Goal: Information Seeking & Learning: Check status

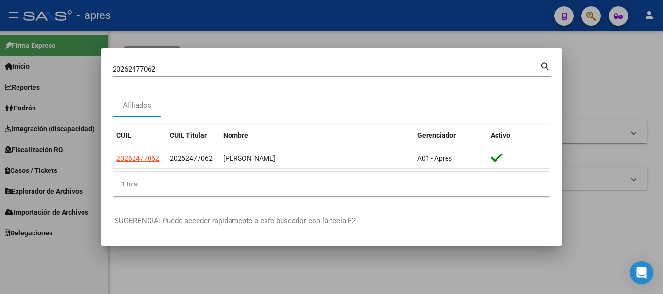
click at [594, 16] on div at bounding box center [331, 147] width 663 height 294
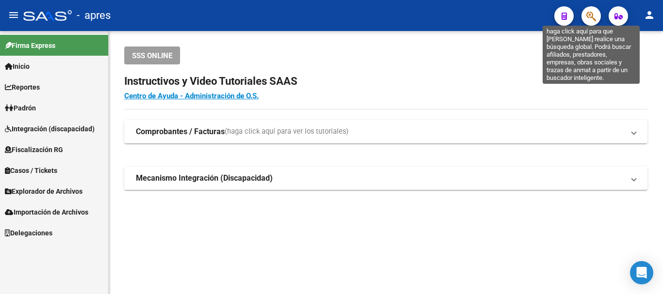
click at [594, 16] on icon "button" at bounding box center [591, 16] width 10 height 11
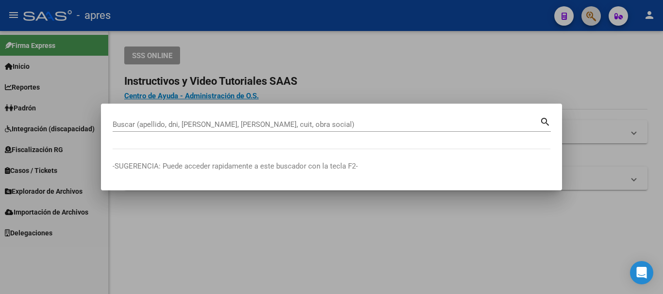
paste input "27395622620"
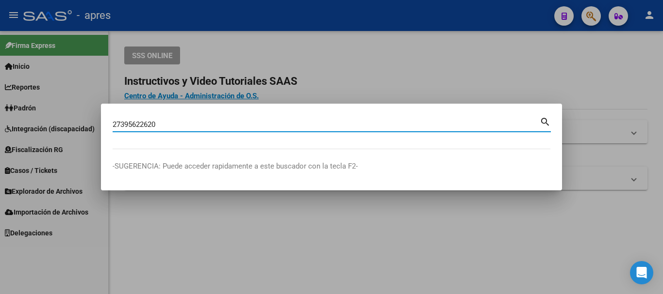
type input "27395622620"
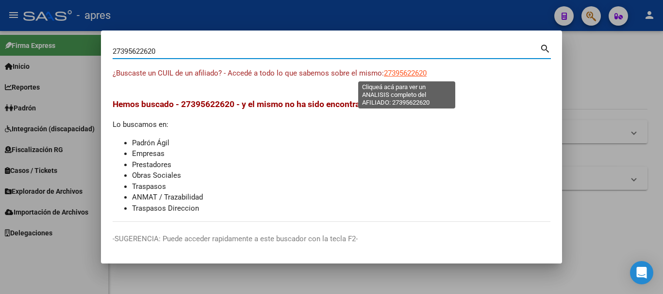
click at [393, 70] on span "27395622620" at bounding box center [405, 73] width 43 height 9
type textarea "27395622620"
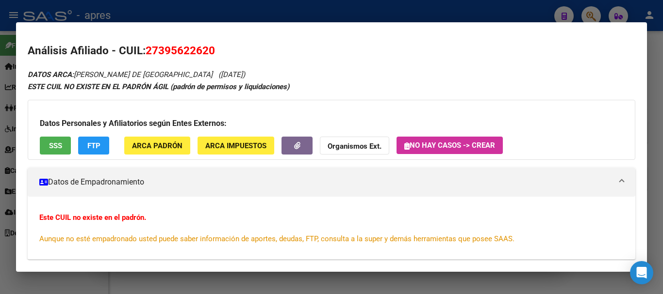
click at [51, 149] on span "SSS" at bounding box center [55, 146] width 13 height 9
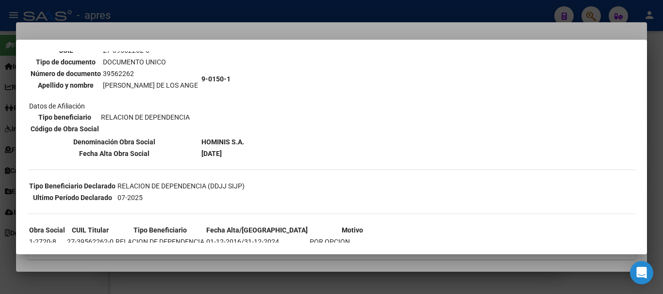
scroll to position [97, 0]
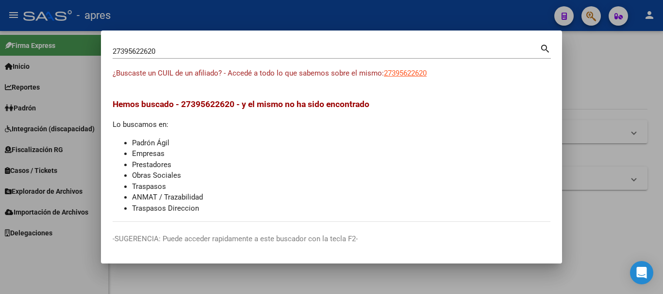
click at [591, 15] on div at bounding box center [331, 147] width 663 height 294
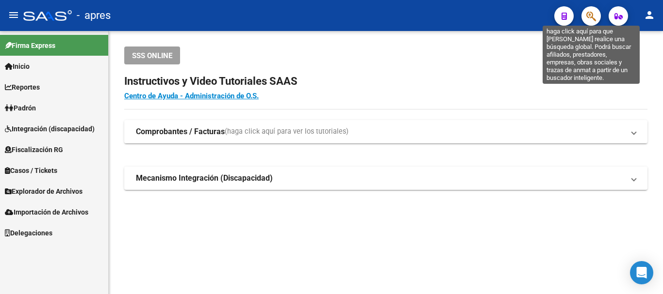
click at [591, 15] on icon "button" at bounding box center [591, 16] width 10 height 11
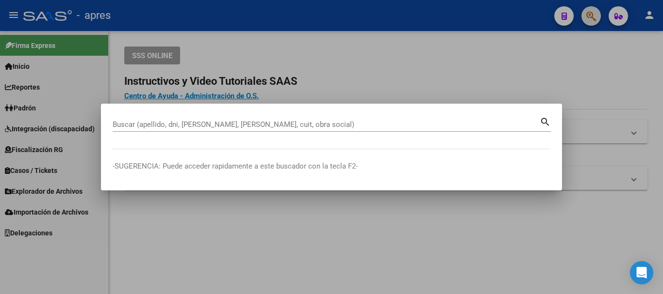
paste input "27435077027"
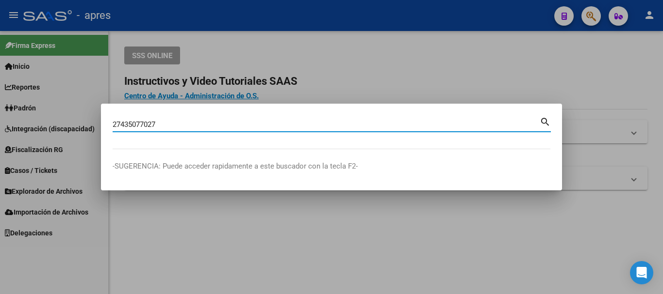
type input "27435077027"
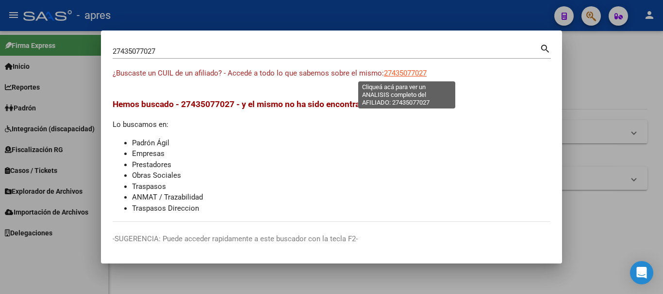
click at [412, 75] on span "27435077027" at bounding box center [405, 73] width 43 height 9
type textarea "27435077027"
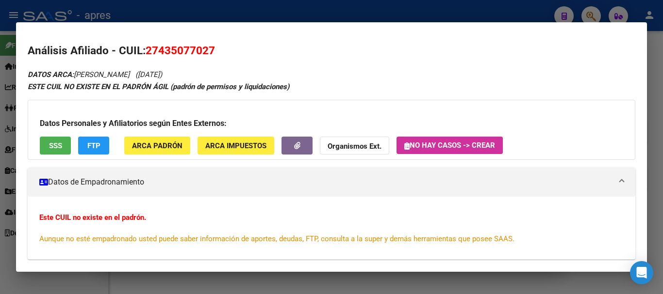
click at [64, 141] on button "SSS" at bounding box center [55, 146] width 31 height 18
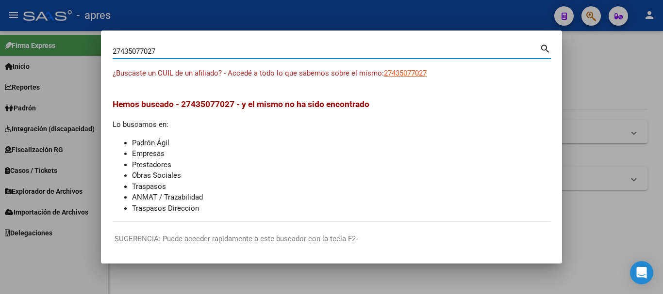
drag, startPoint x: 330, startPoint y: 55, endPoint x: 24, endPoint y: 43, distance: 305.8
click at [24, 43] on div "27435077027 Buscar (apellido, dni, cuil, nro traspaso, cuit, obra social) searc…" at bounding box center [331, 147] width 663 height 294
paste input "0340037635"
type input "20340037635"
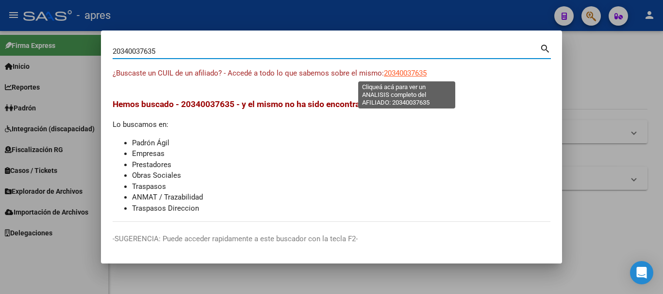
click at [416, 71] on span "20340037635" at bounding box center [405, 73] width 43 height 9
type textarea "20340037635"
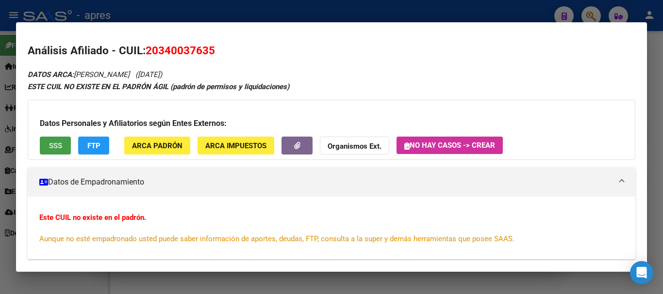
click at [49, 141] on button "SSS" at bounding box center [55, 146] width 31 height 18
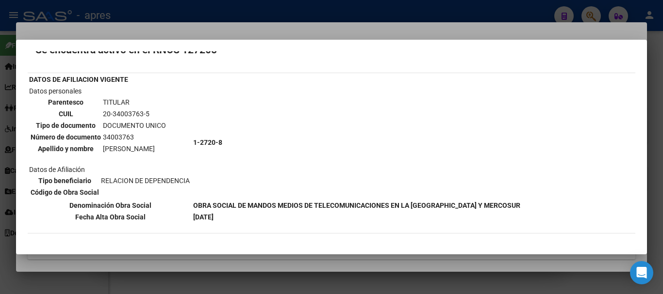
scroll to position [49, 0]
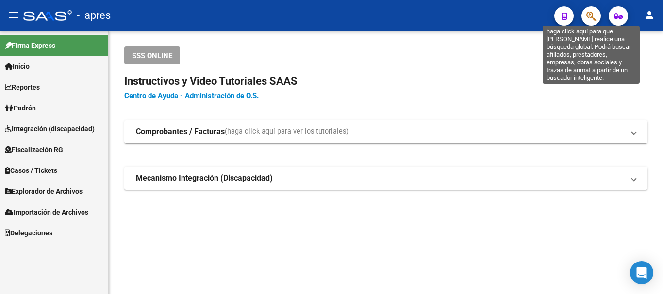
click at [593, 18] on icon "button" at bounding box center [591, 16] width 10 height 11
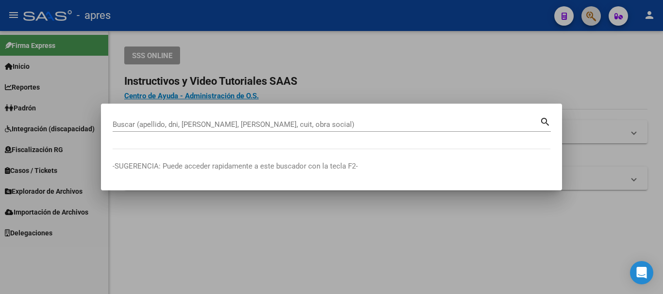
paste input "35943375"
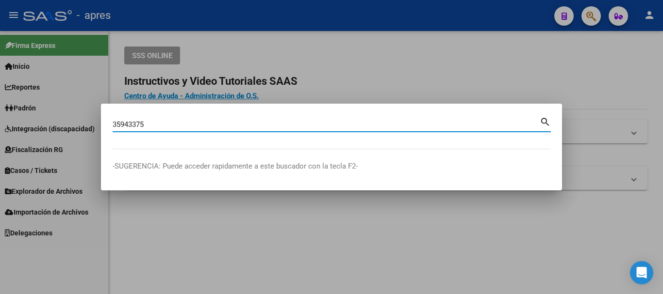
type input "35943375"
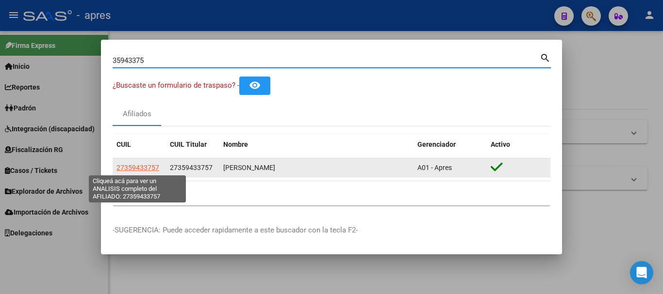
click at [145, 165] on span "27359433757" at bounding box center [137, 168] width 43 height 8
type textarea "27359433757"
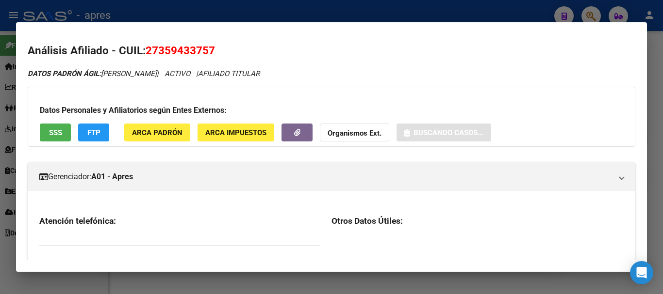
drag, startPoint x: 148, startPoint y: 49, endPoint x: 217, endPoint y: 45, distance: 69.0
click at [217, 45] on h2 "Análisis Afiliado - CUIL: 27359433757" at bounding box center [331, 51] width 607 height 16
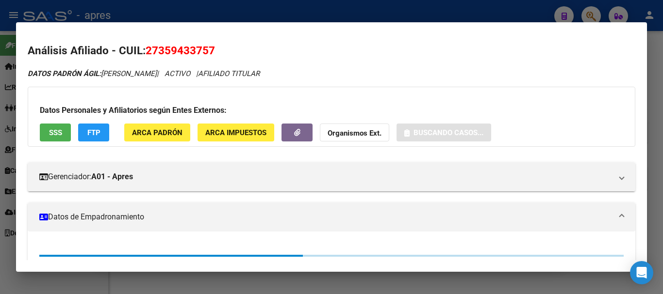
copy span "27359433757"
